Goal: Information Seeking & Learning: Learn about a topic

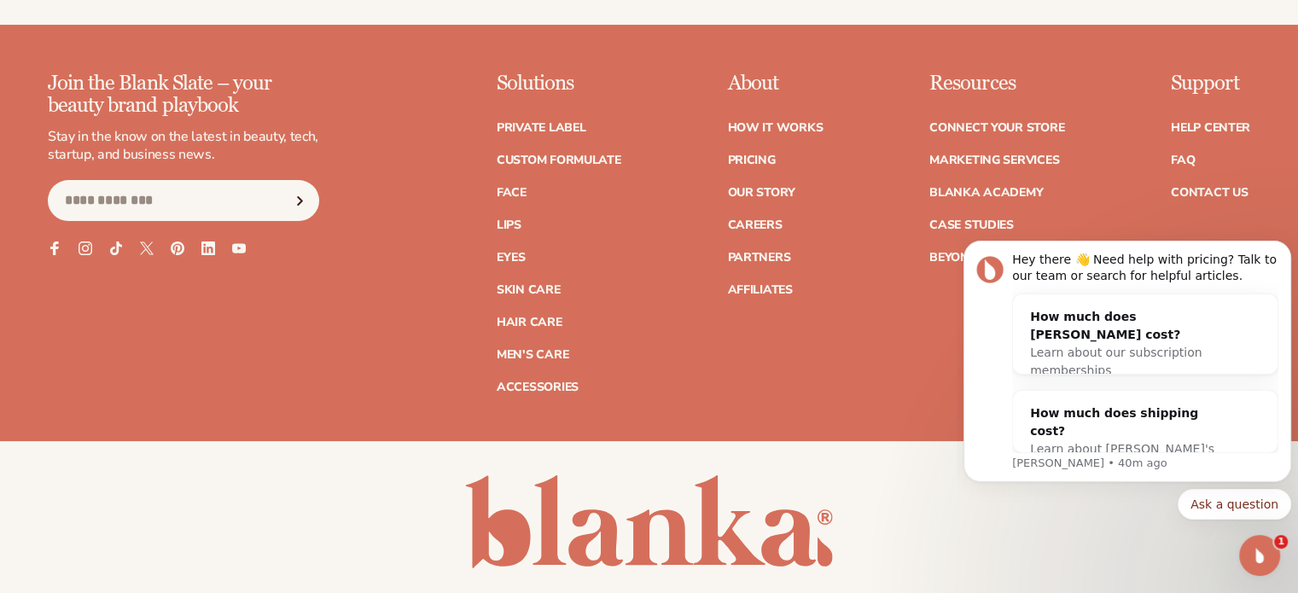
scroll to position [6683, 0]
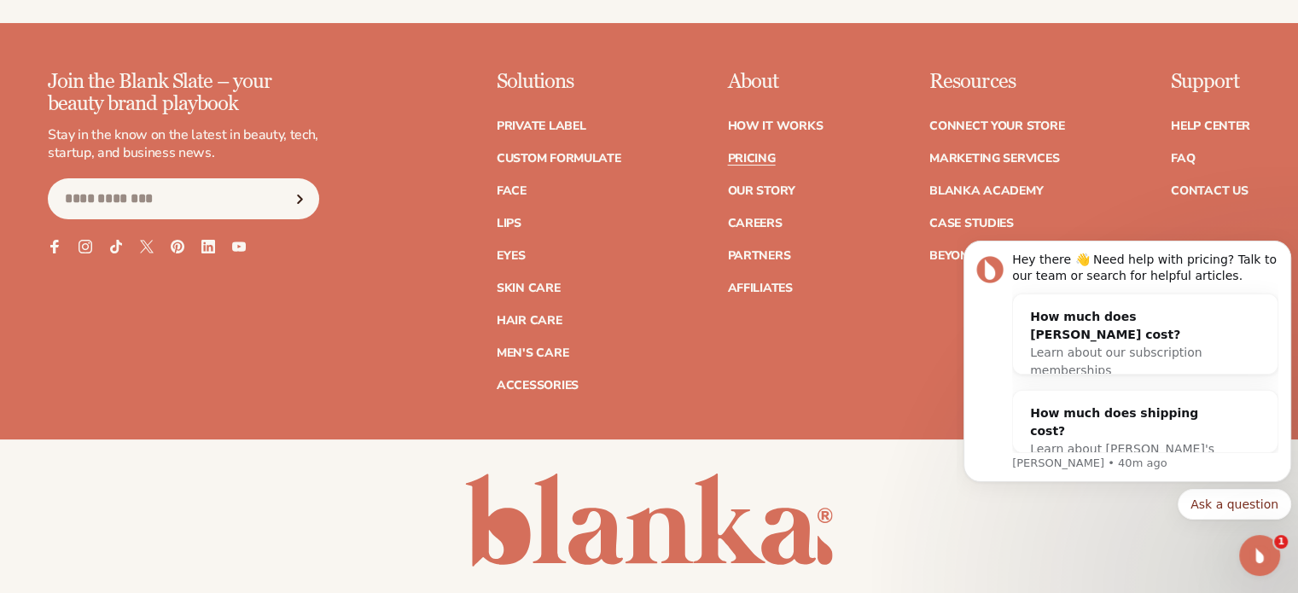
click at [737, 153] on link "Pricing" at bounding box center [751, 159] width 48 height 12
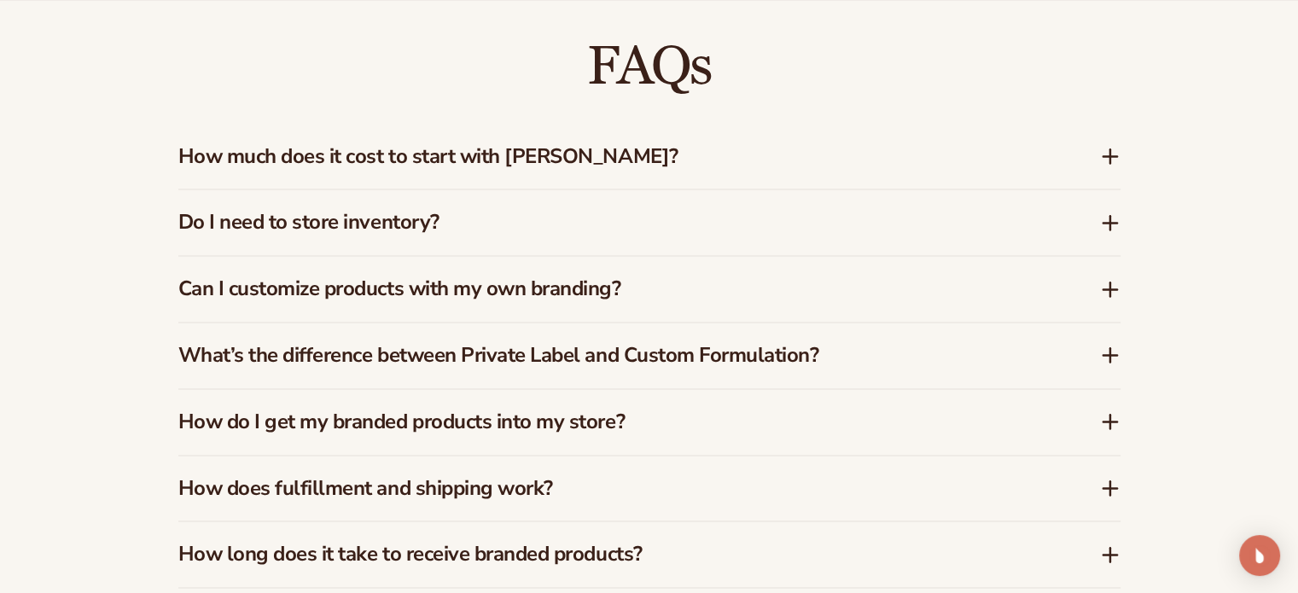
scroll to position [2490, 0]
click at [721, 146] on h3 "How much does it cost to start with [PERSON_NAME]?" at bounding box center [613, 155] width 870 height 25
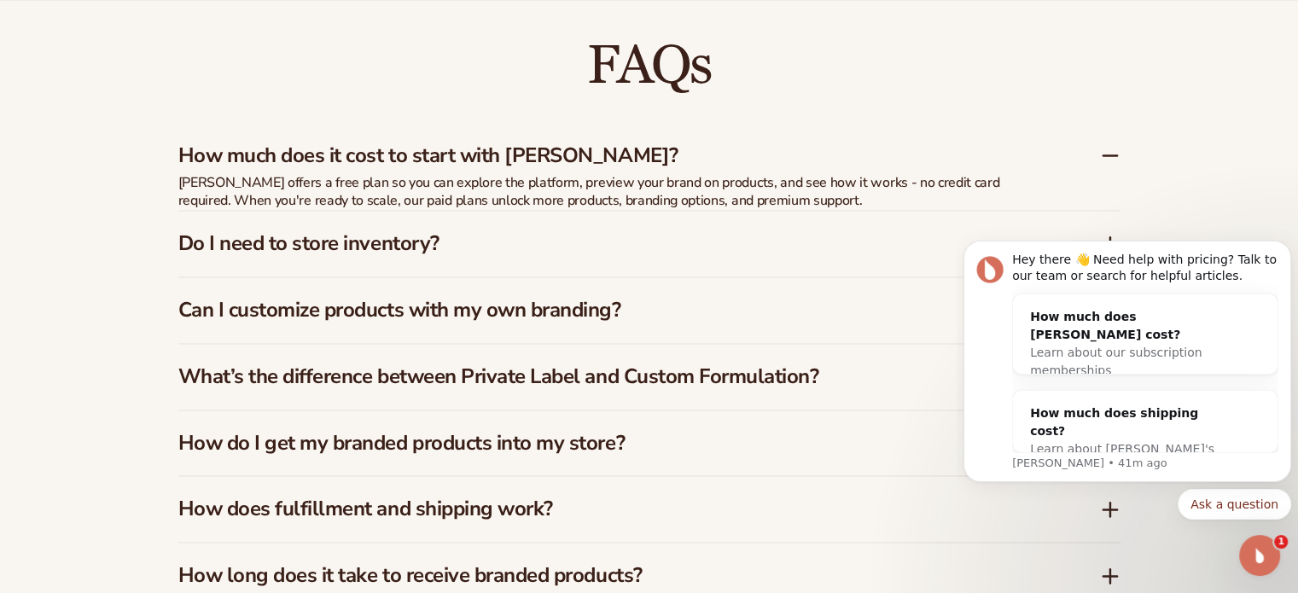
scroll to position [0, 0]
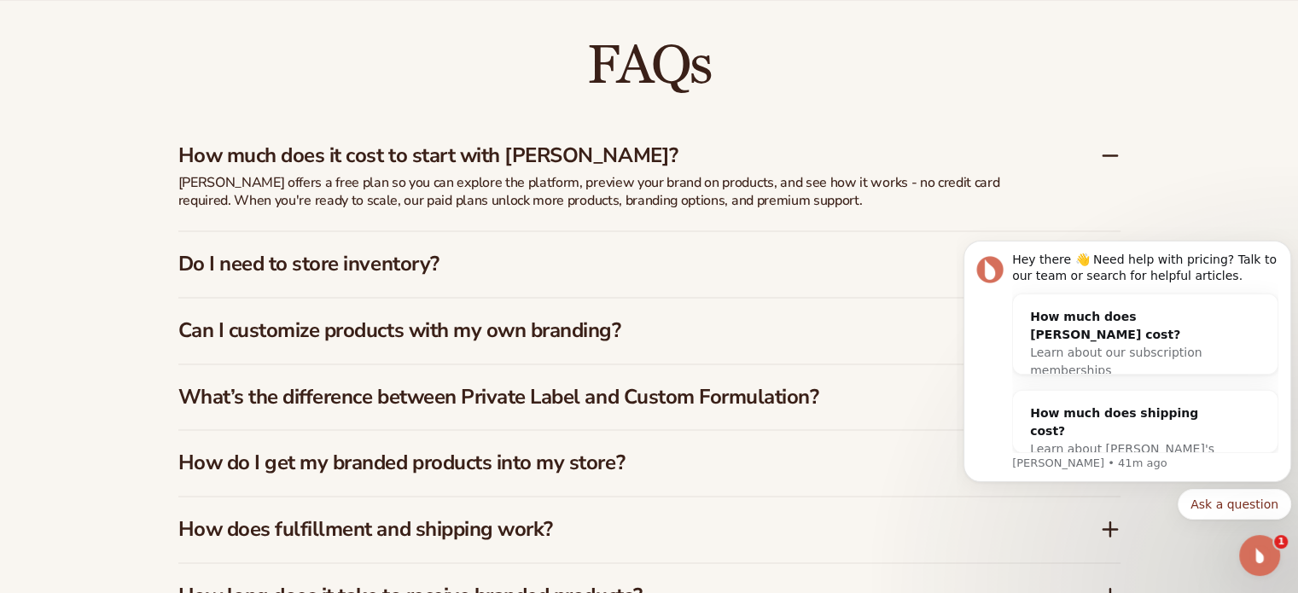
click at [712, 148] on h3 "How much does it cost to start with [PERSON_NAME]?" at bounding box center [613, 155] width 870 height 25
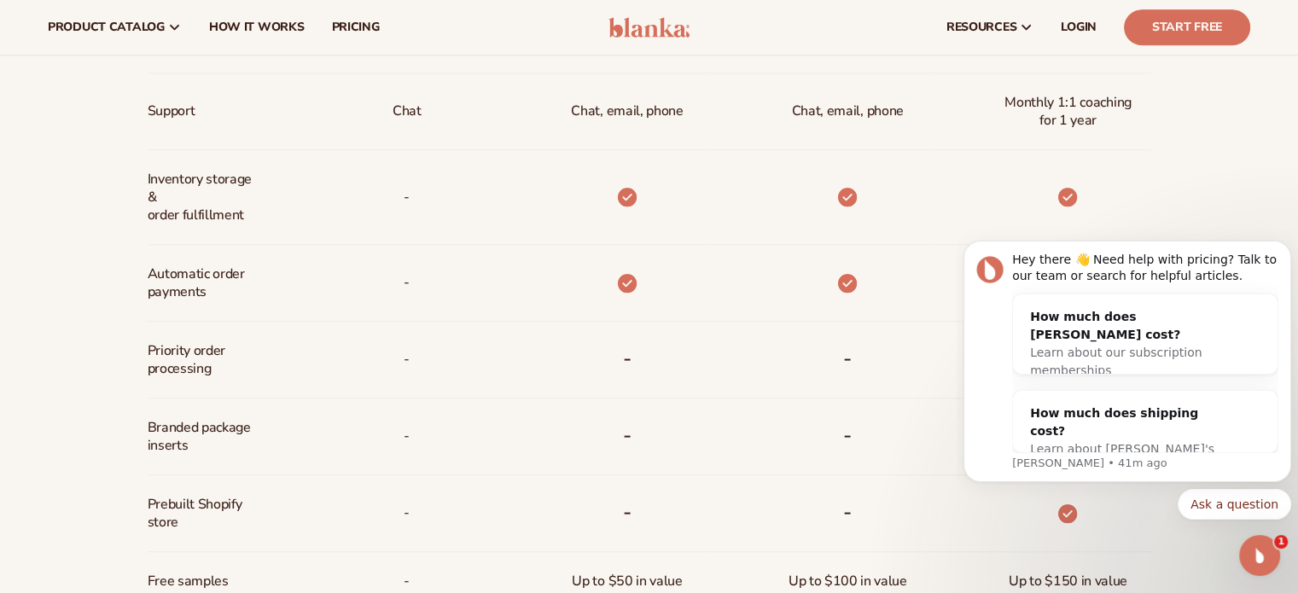
scroll to position [938, 0]
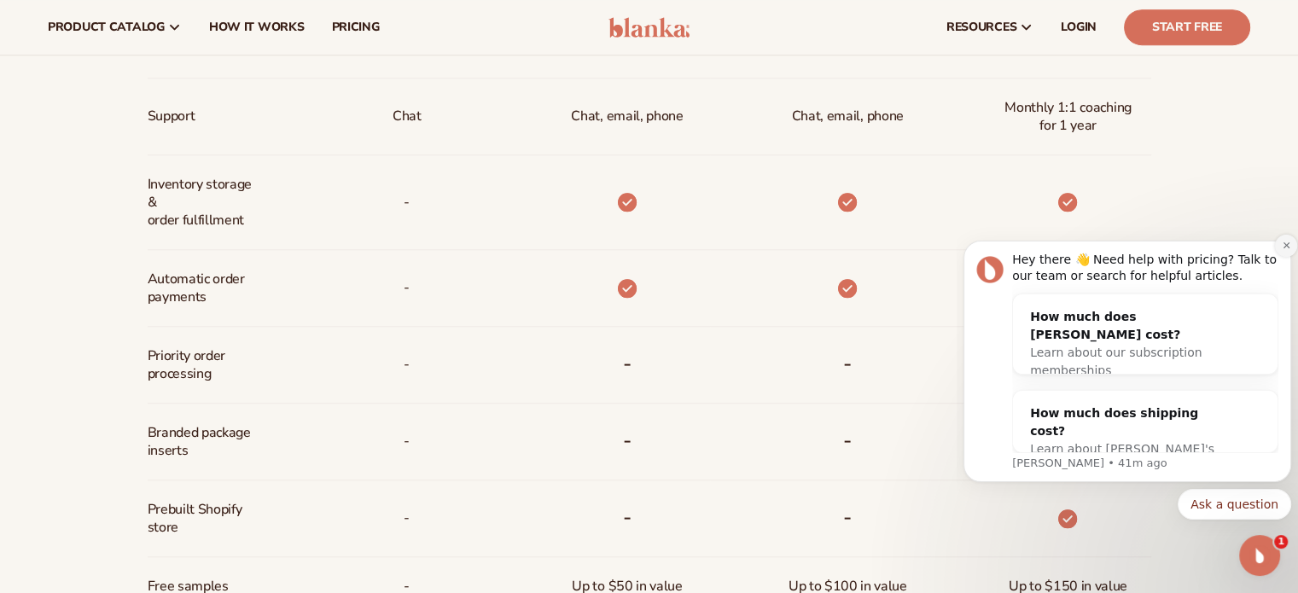
click at [1284, 241] on icon "Dismiss notification" at bounding box center [1285, 245] width 9 height 9
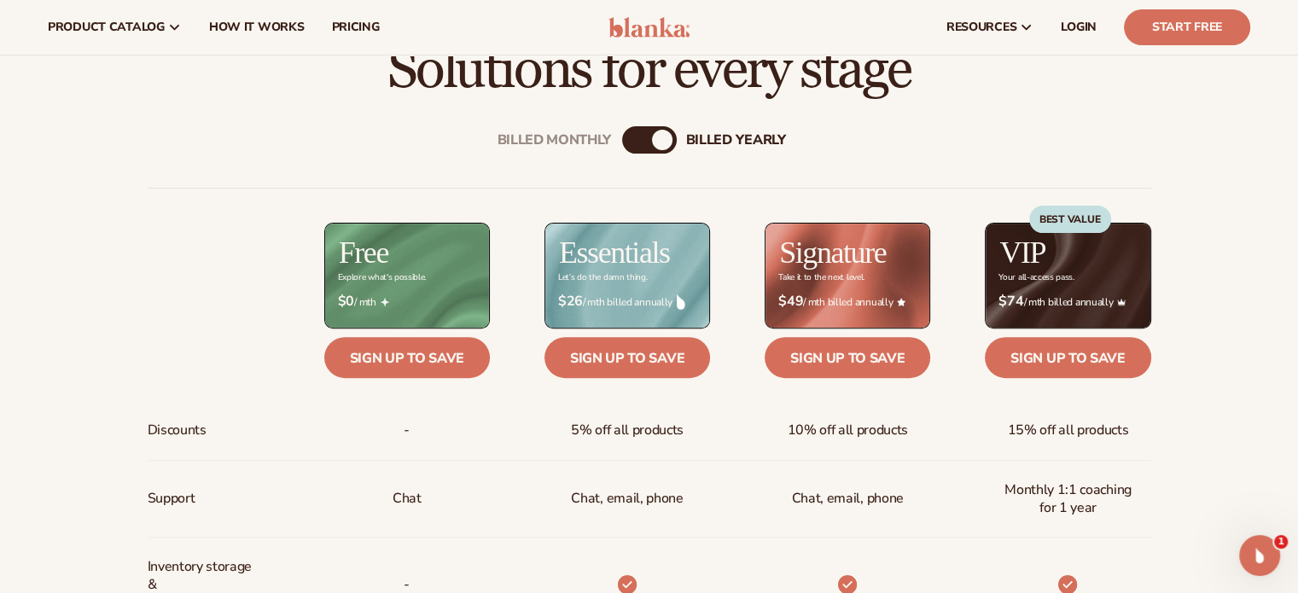
scroll to position [556, 0]
click at [662, 142] on div "billed Yearly" at bounding box center [662, 140] width 20 height 20
click at [657, 136] on div "billed Yearly" at bounding box center [662, 140] width 20 height 20
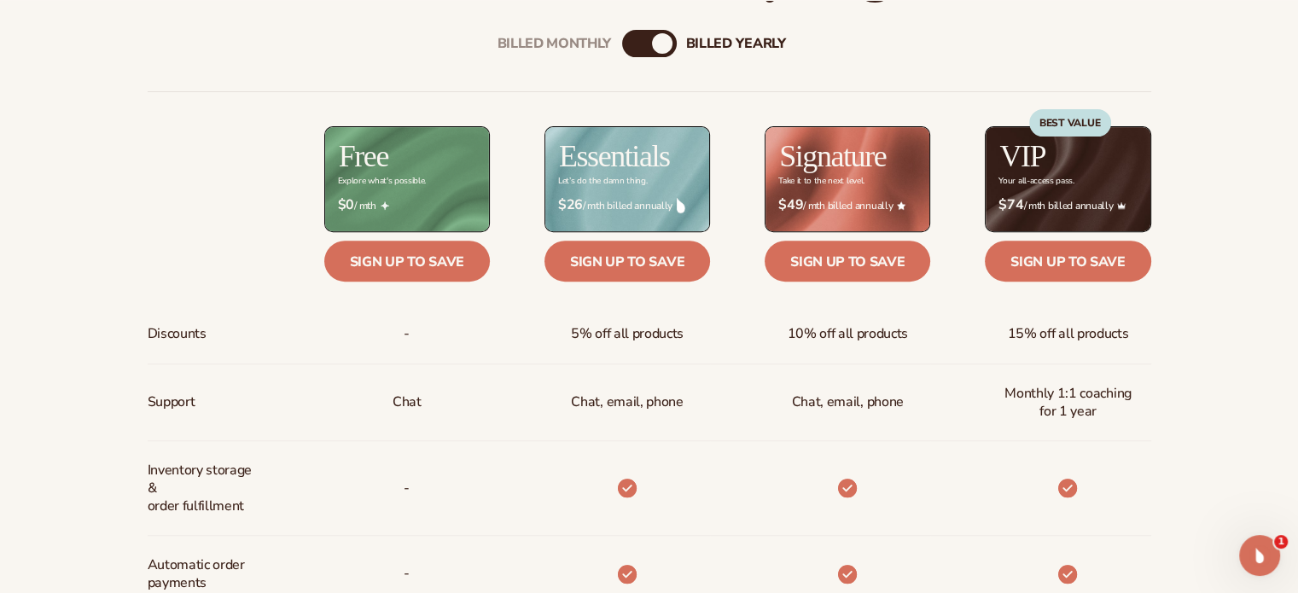
scroll to position [653, 0]
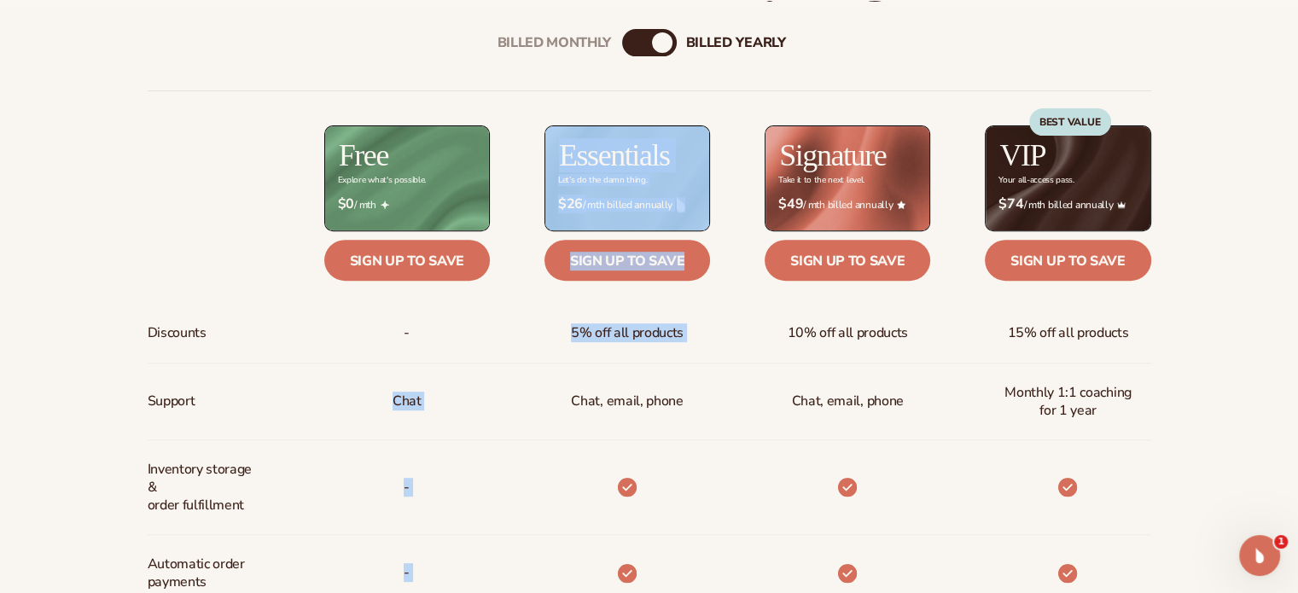
drag, startPoint x: 421, startPoint y: 396, endPoint x: 498, endPoint y: 410, distance: 78.1
click at [498, 410] on div "Discounts Support Inventory storage &   order fulfillment Automatic order payme…" at bounding box center [649, 593] width 1003 height 1007
click at [423, 409] on div "Chat" at bounding box center [407, 401] width 56 height 76
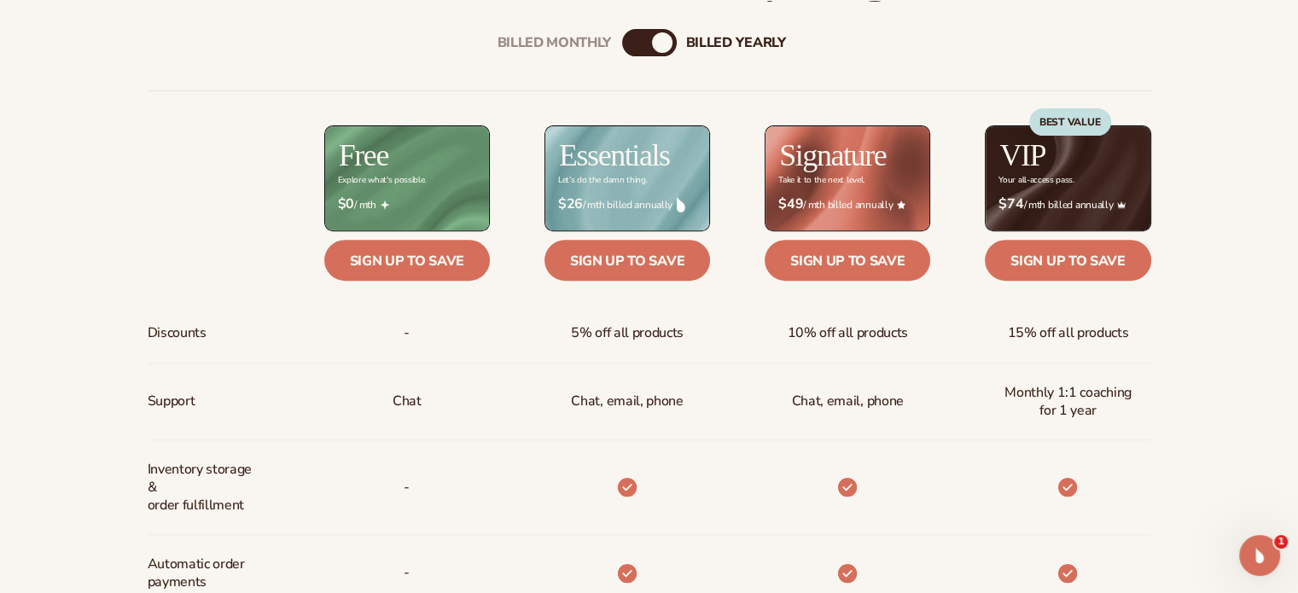
click at [576, 204] on strong "$26" at bounding box center [570, 204] width 25 height 16
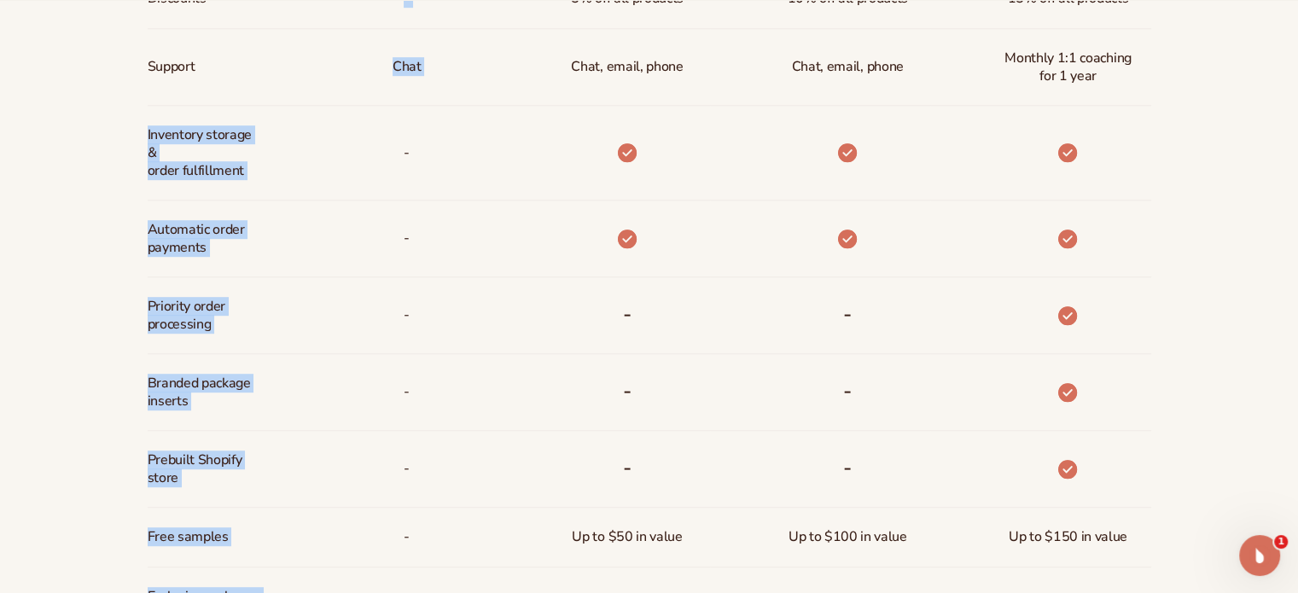
drag, startPoint x: 270, startPoint y: 171, endPoint x: 123, endPoint y: 122, distance: 155.4
click at [123, 122] on div "Billed Monthly billed Yearly Billed Monthly billed Yearly Discounts Support Inv…" at bounding box center [649, 238] width 1099 height 1143
click at [229, 256] on span "Automatic order payments" at bounding box center [204, 238] width 113 height 49
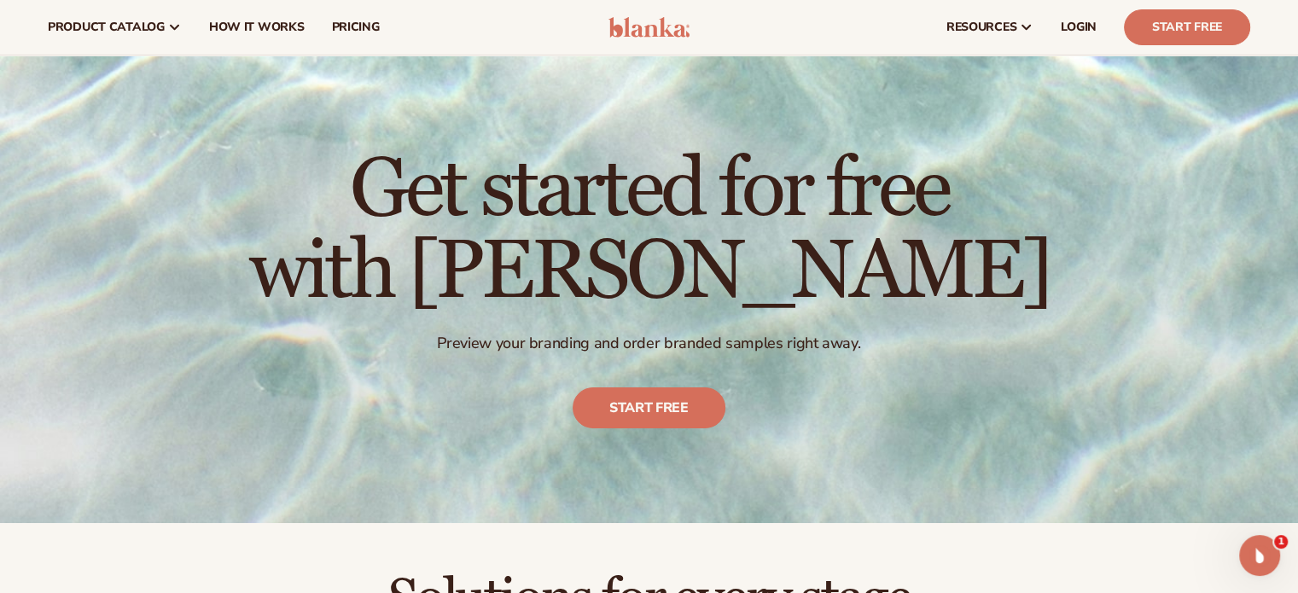
scroll to position [0, 0]
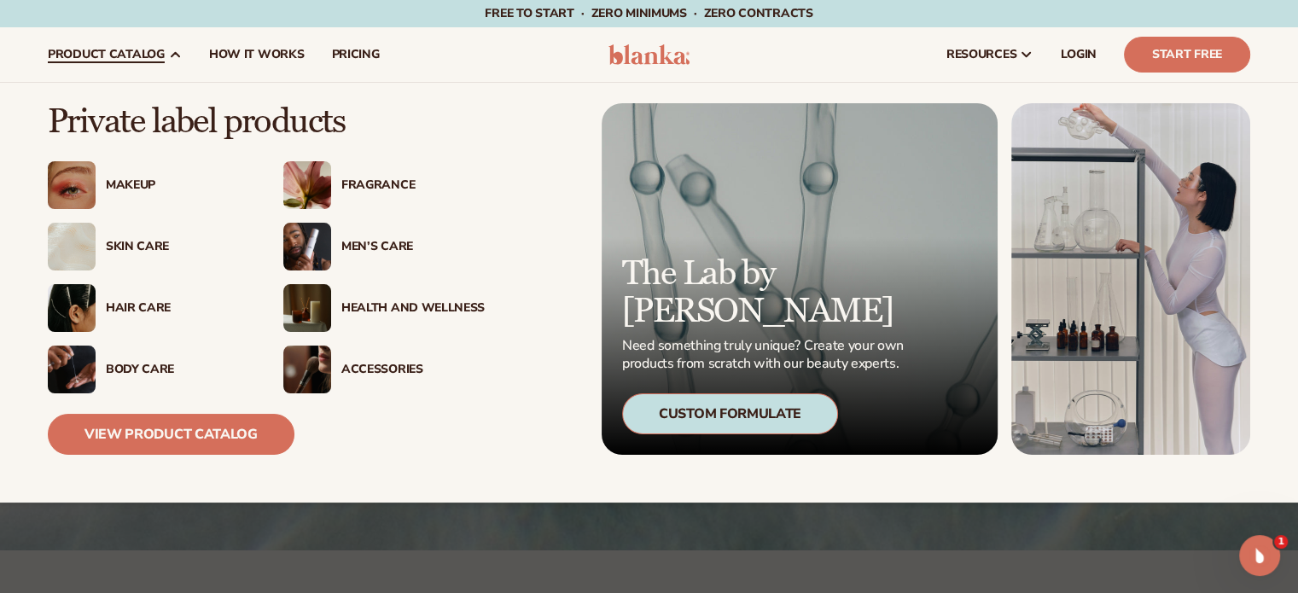
click at [363, 182] on div "Fragrance" at bounding box center [412, 185] width 143 height 15
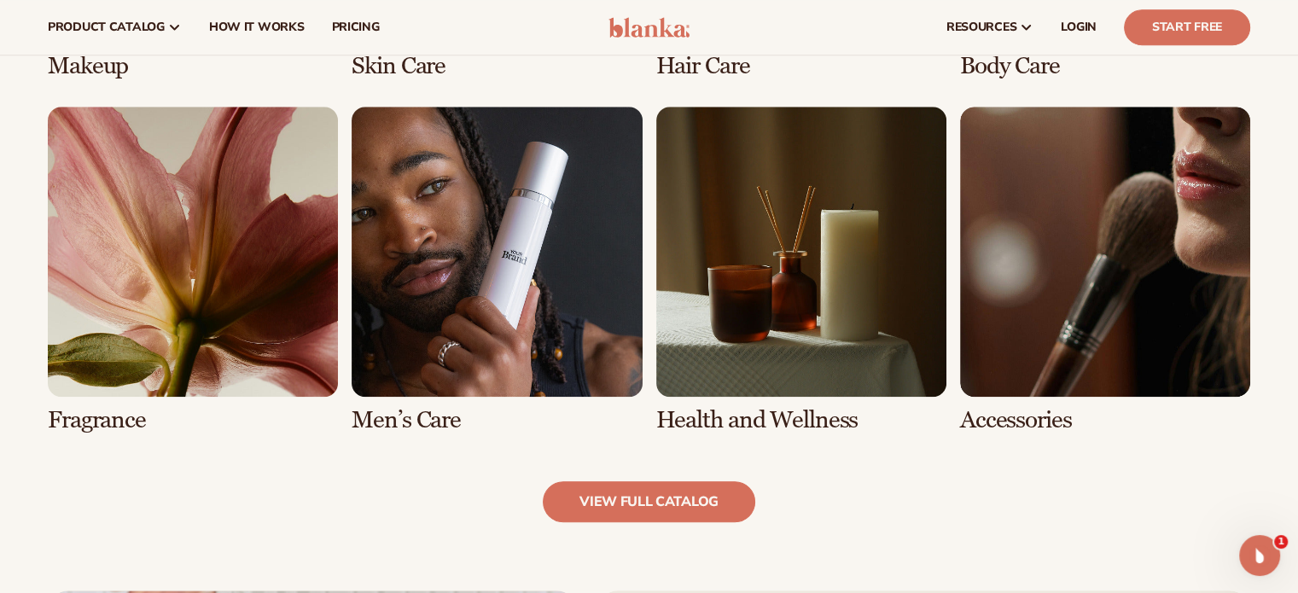
scroll to position [1531, 0]
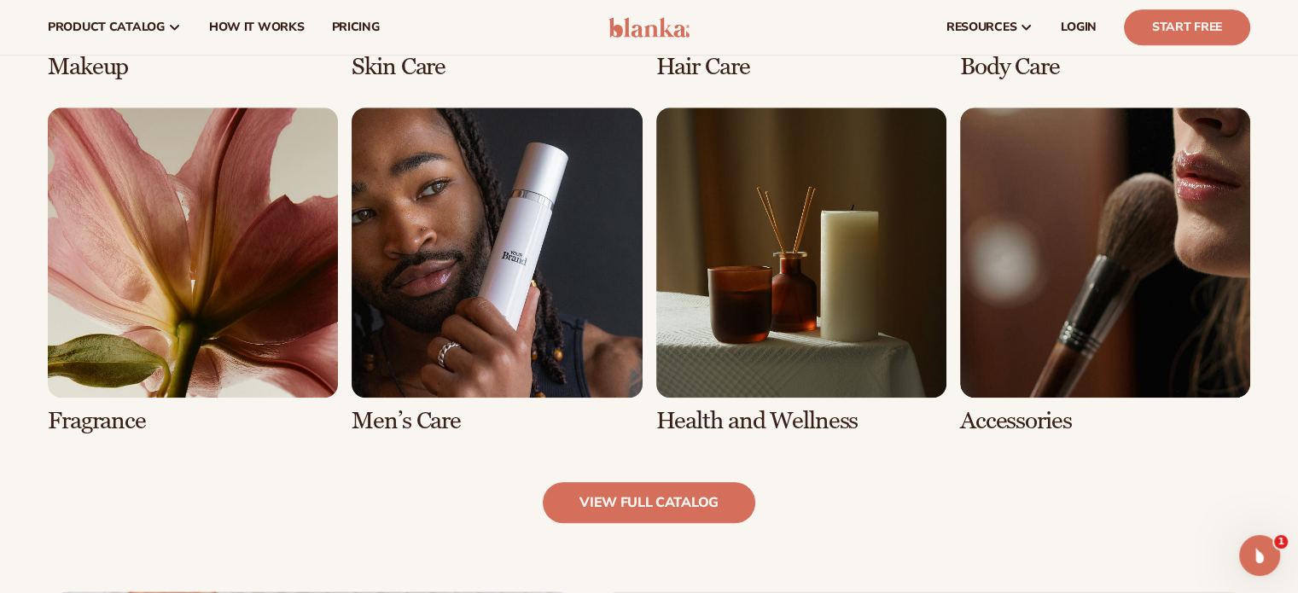
click at [266, 283] on link "5 / 8" at bounding box center [193, 270] width 290 height 327
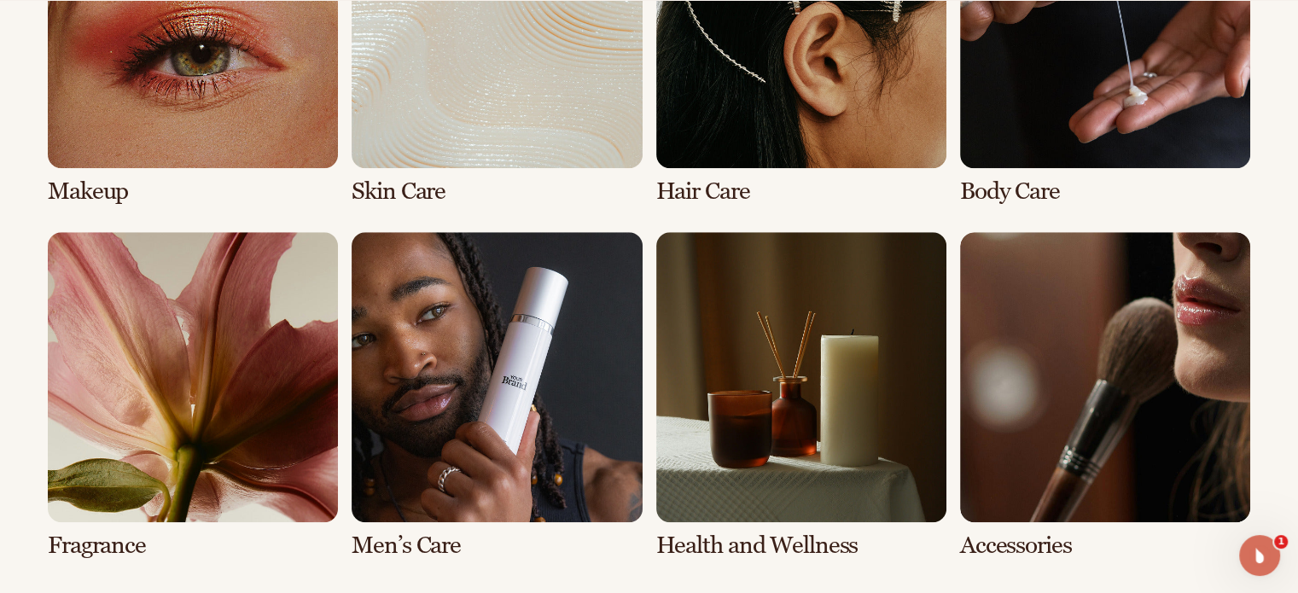
scroll to position [1448, 0]
